Goal: Find specific page/section: Find specific page/section

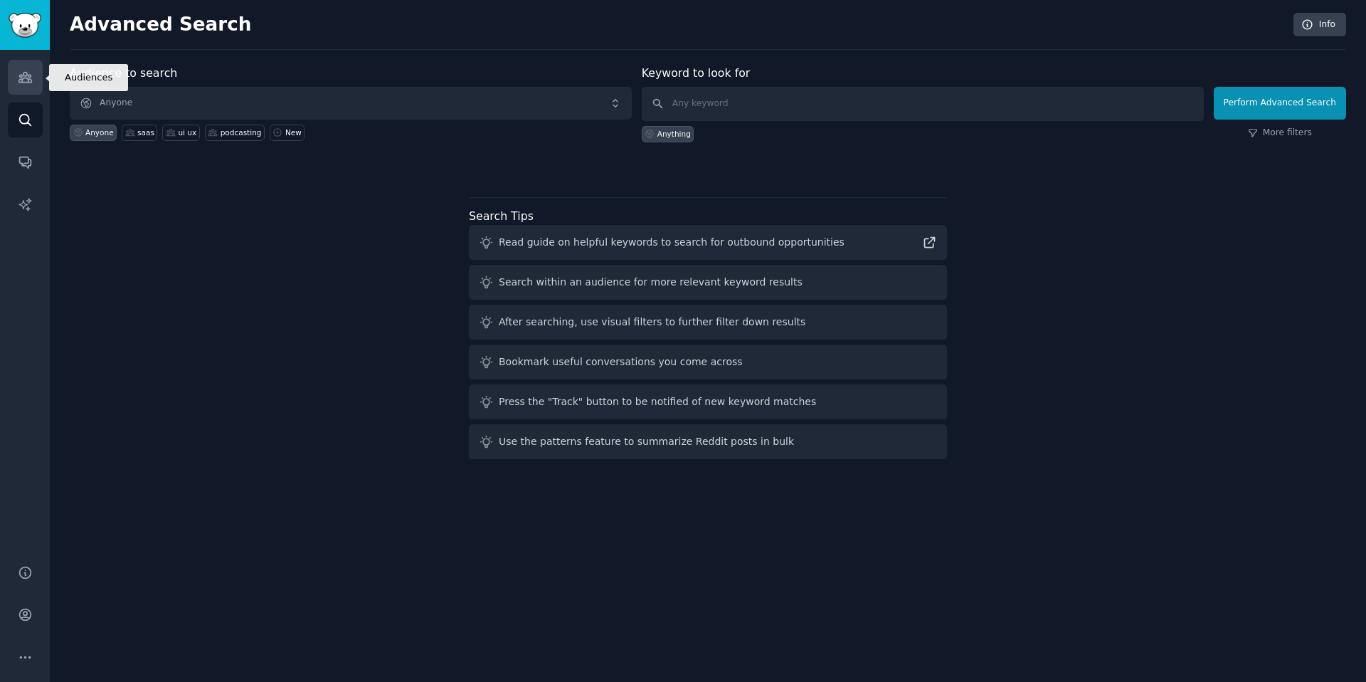
click at [30, 74] on icon "Sidebar" at bounding box center [25, 77] width 15 height 15
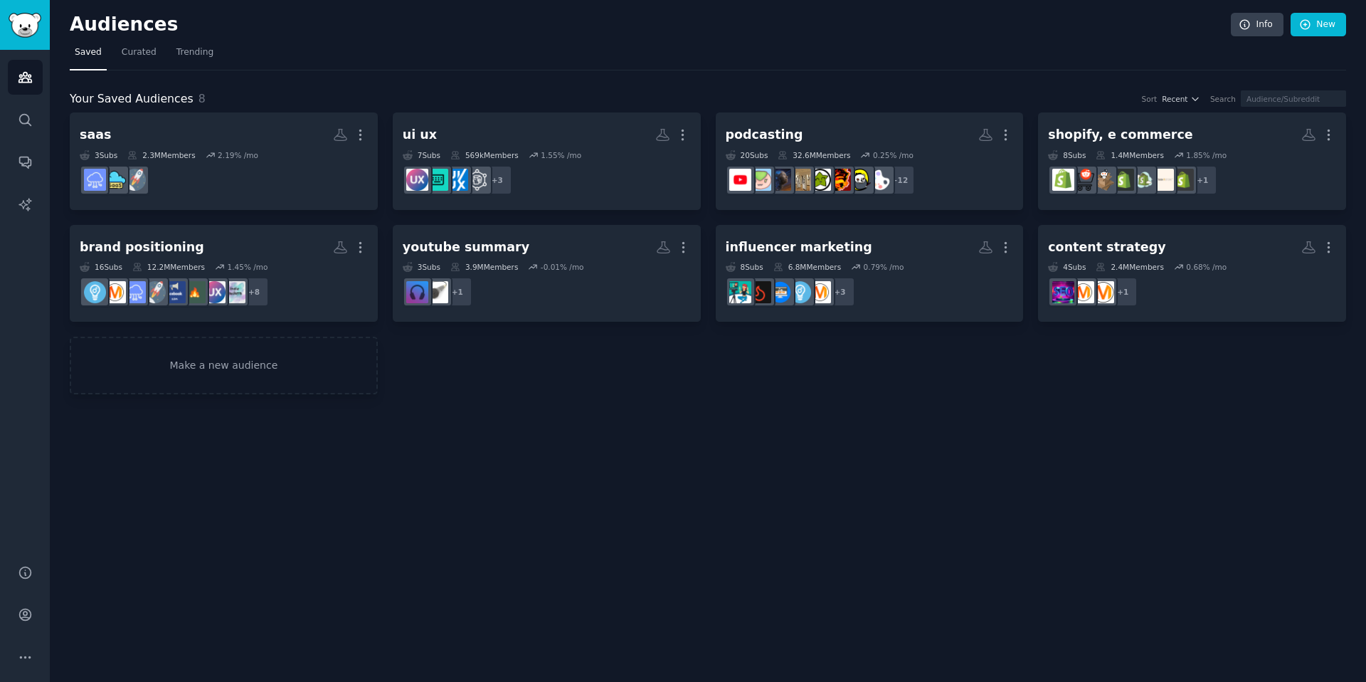
click at [494, 428] on div "Audiences Info New Saved Curated Trending Your Saved Audiences 8 Sort Recent Se…" at bounding box center [708, 341] width 1316 height 682
